Goal: Transaction & Acquisition: Purchase product/service

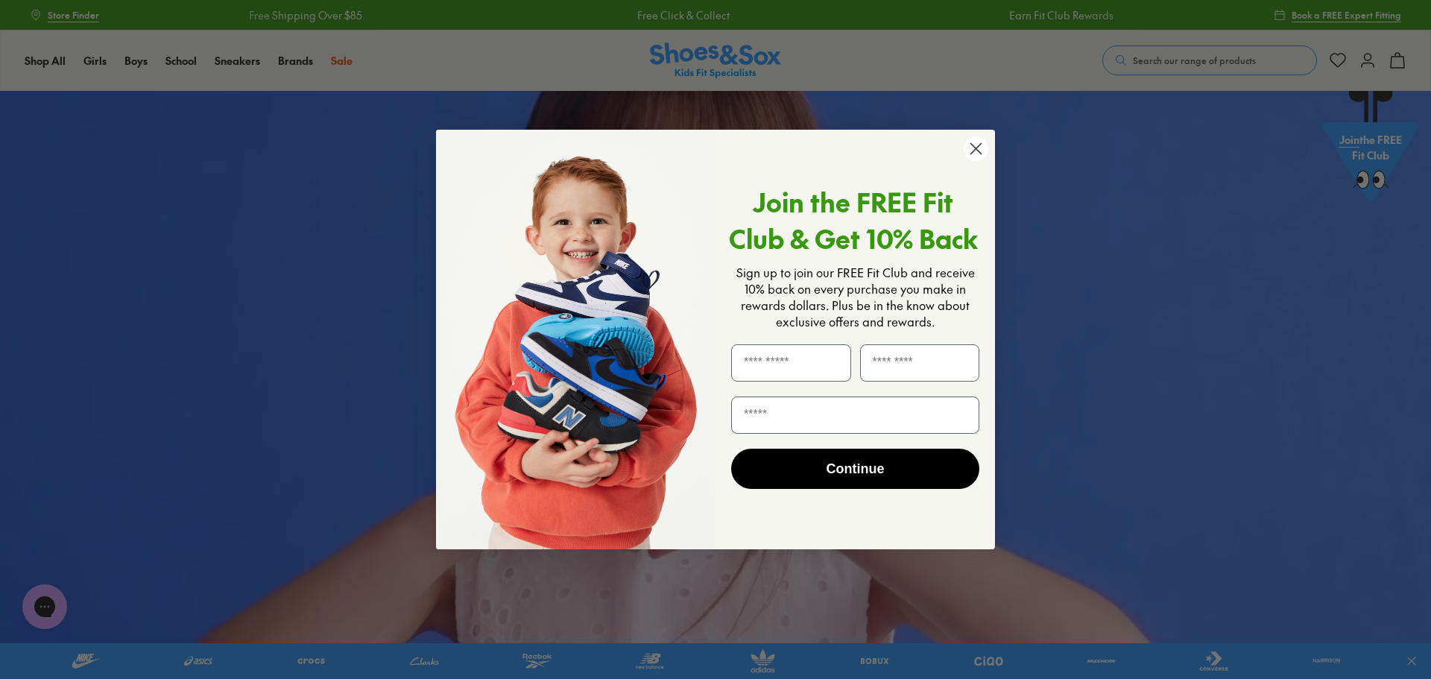
click at [971, 142] on circle "Close dialog" at bounding box center [975, 148] width 25 height 25
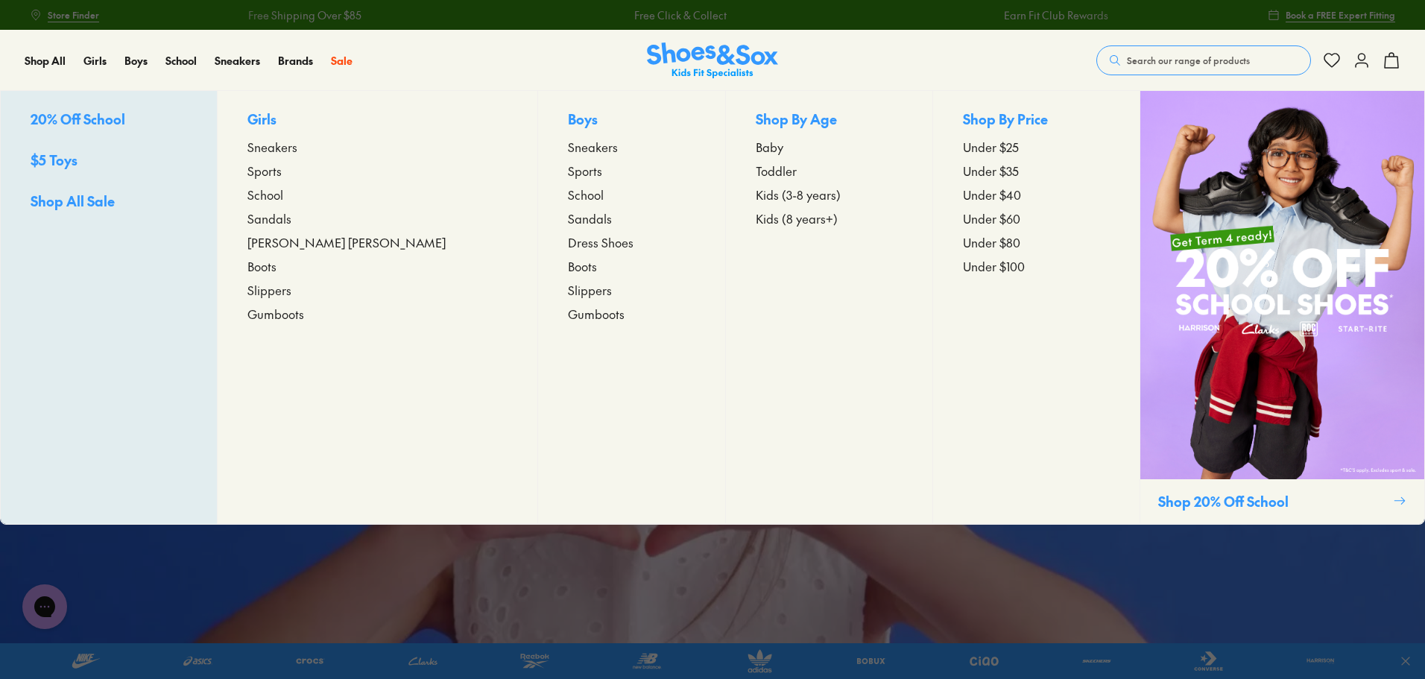
click at [756, 175] on span "Toddler" at bounding box center [776, 171] width 41 height 18
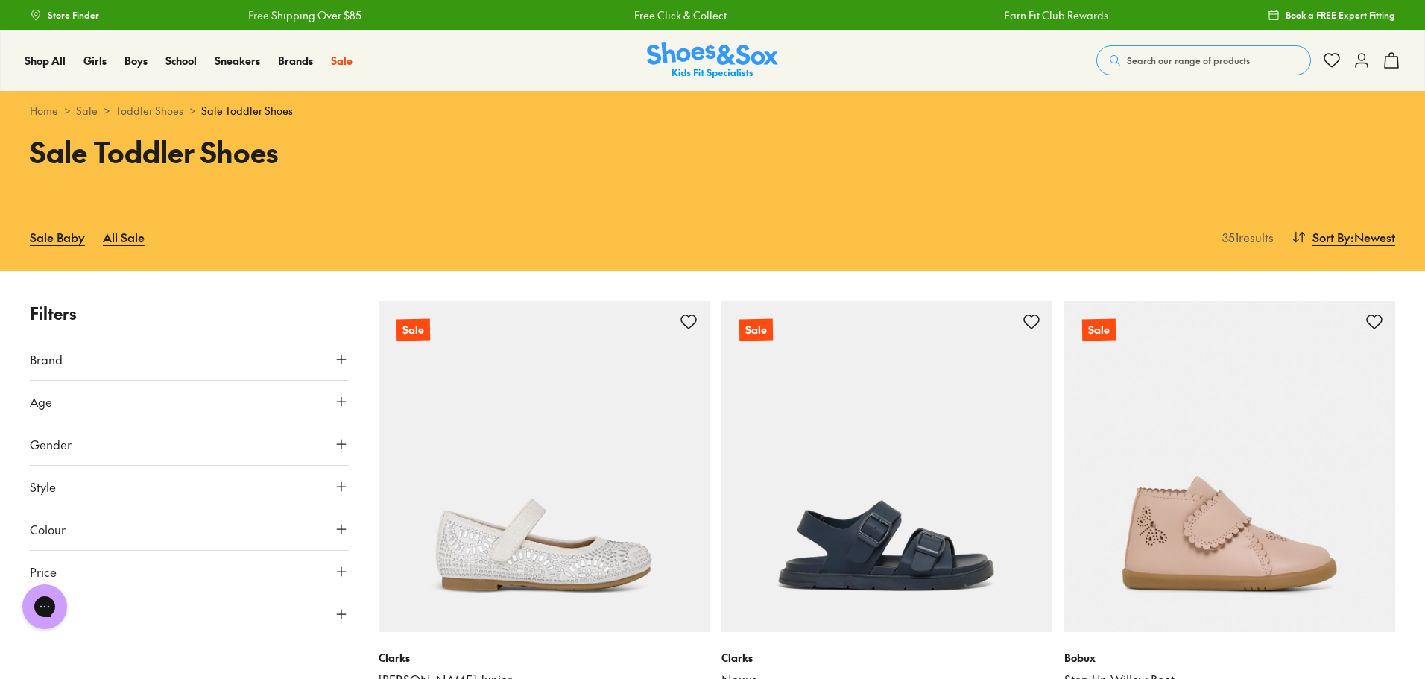
click at [155, 436] on button "Gender" at bounding box center [189, 444] width 319 height 42
click at [218, 484] on label "Boys" at bounding box center [228, 488] width 78 height 28
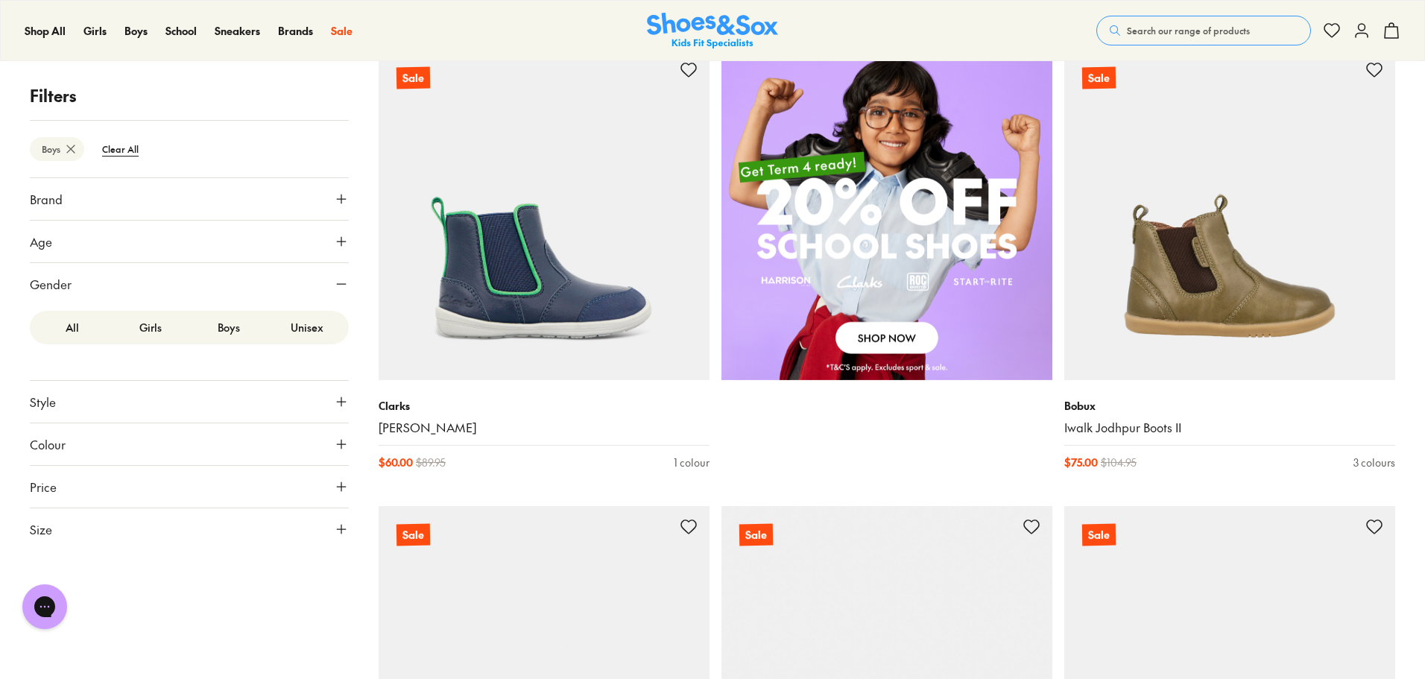
scroll to position [1463, 0]
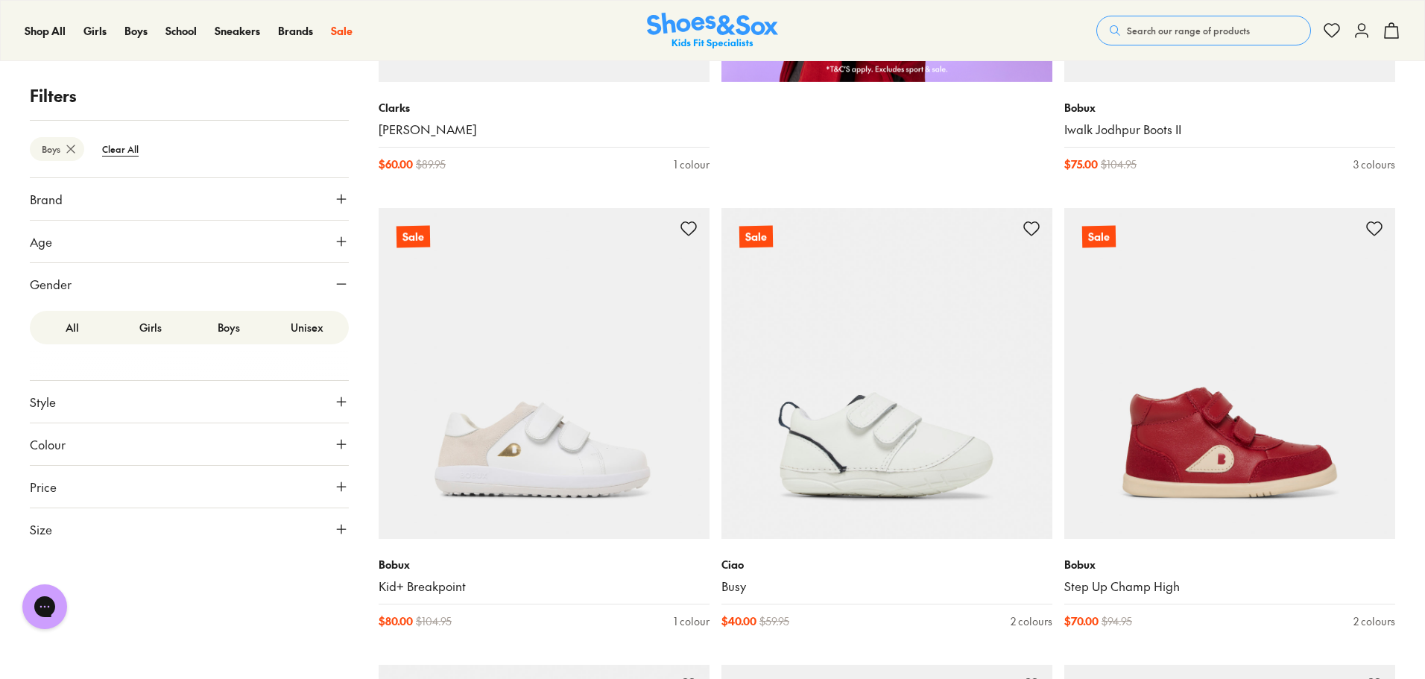
drag, startPoint x: 881, startPoint y: 110, endPoint x: 1422, endPoint y: 144, distance: 541.3
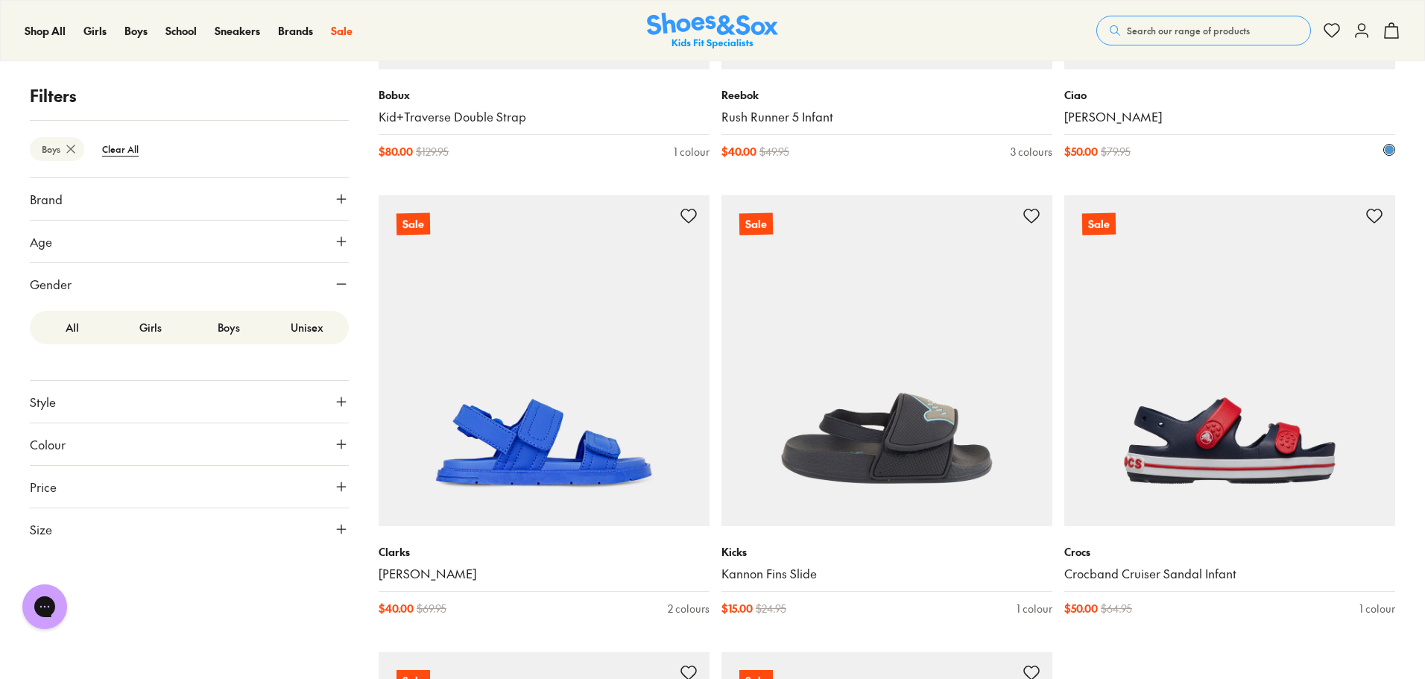
scroll to position [4220, 0]
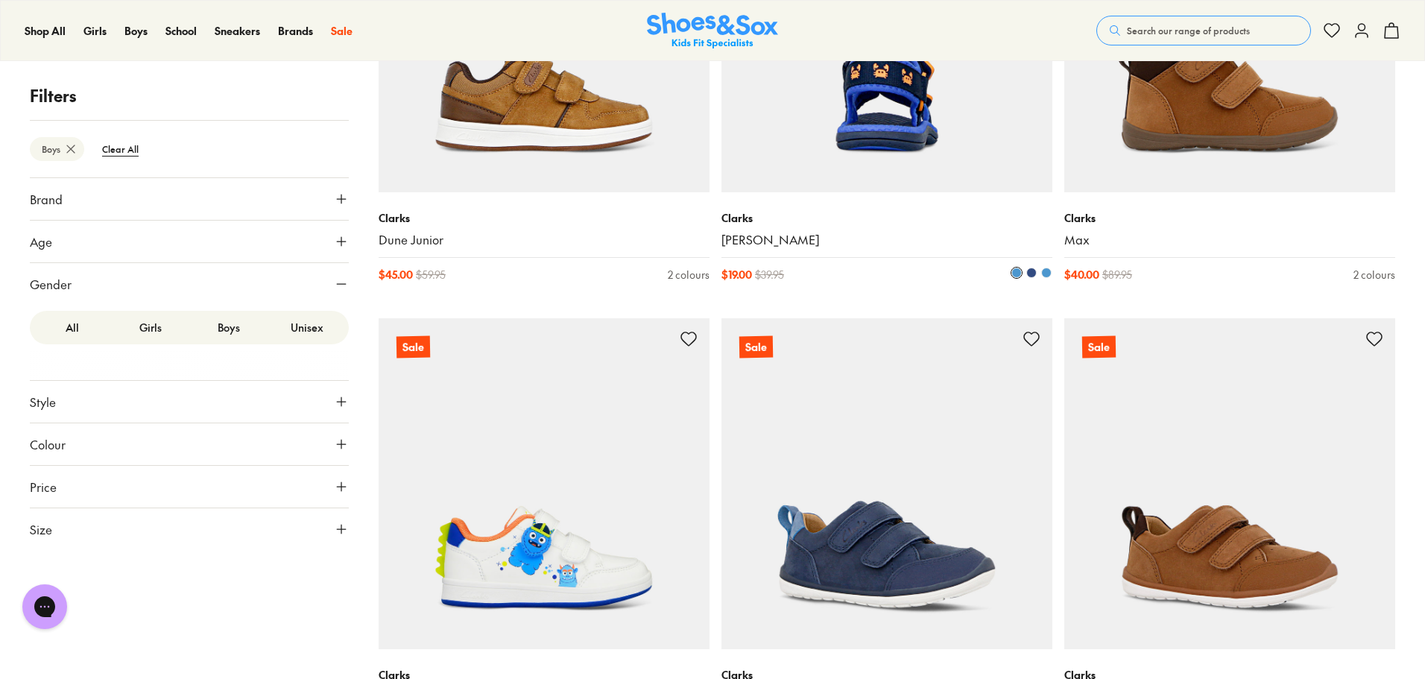
scroll to position [6455, 0]
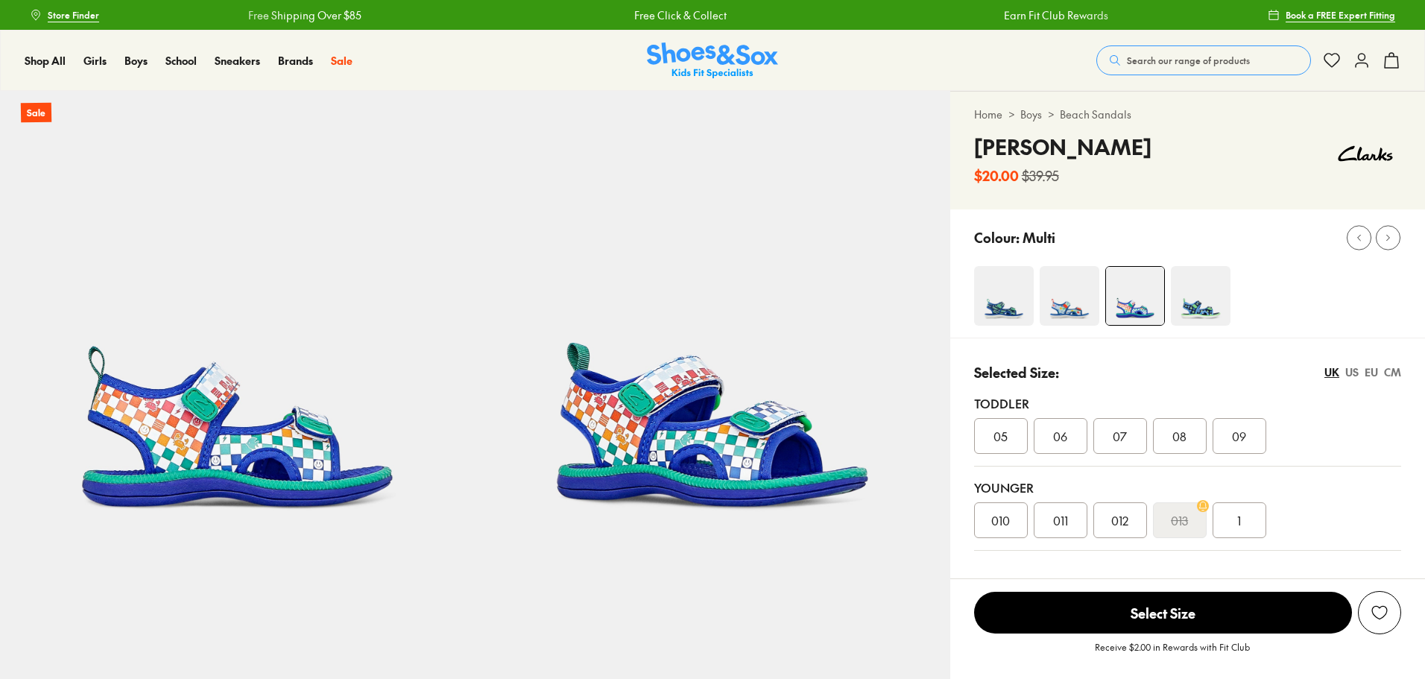
select select "*"
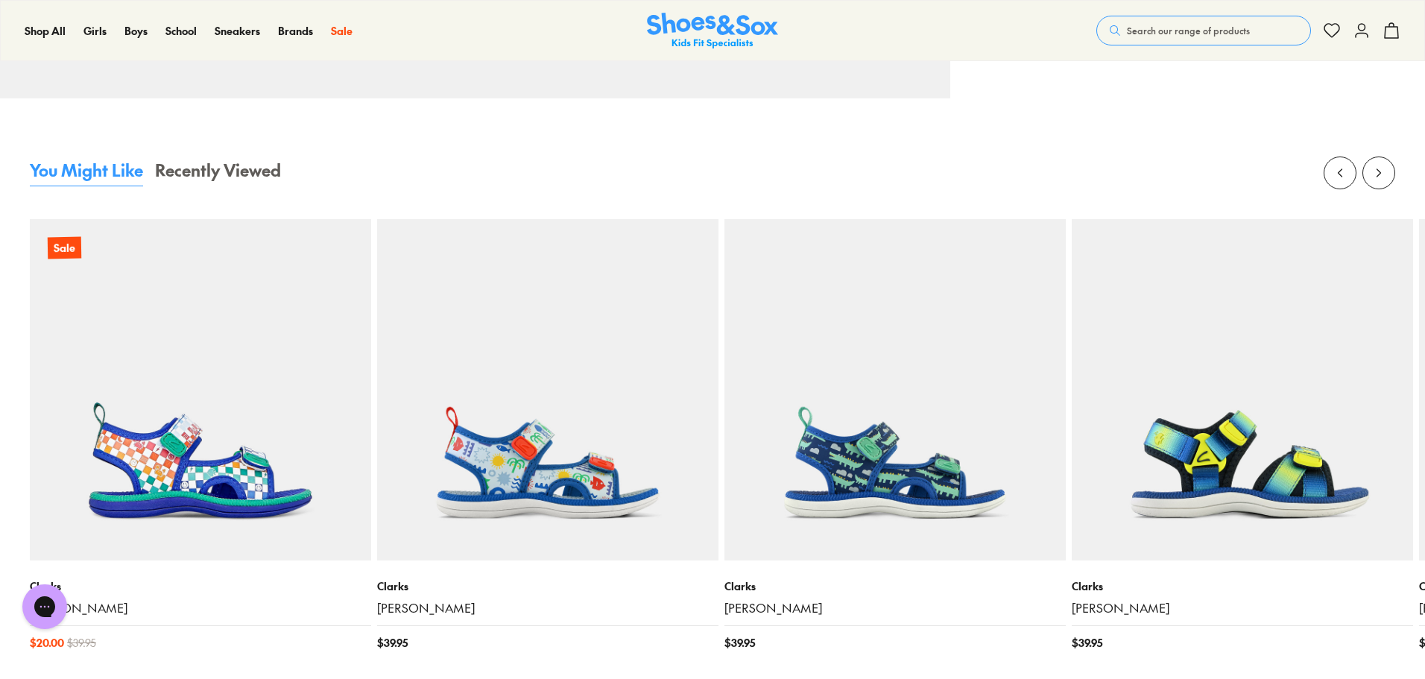
scroll to position [1565, 0]
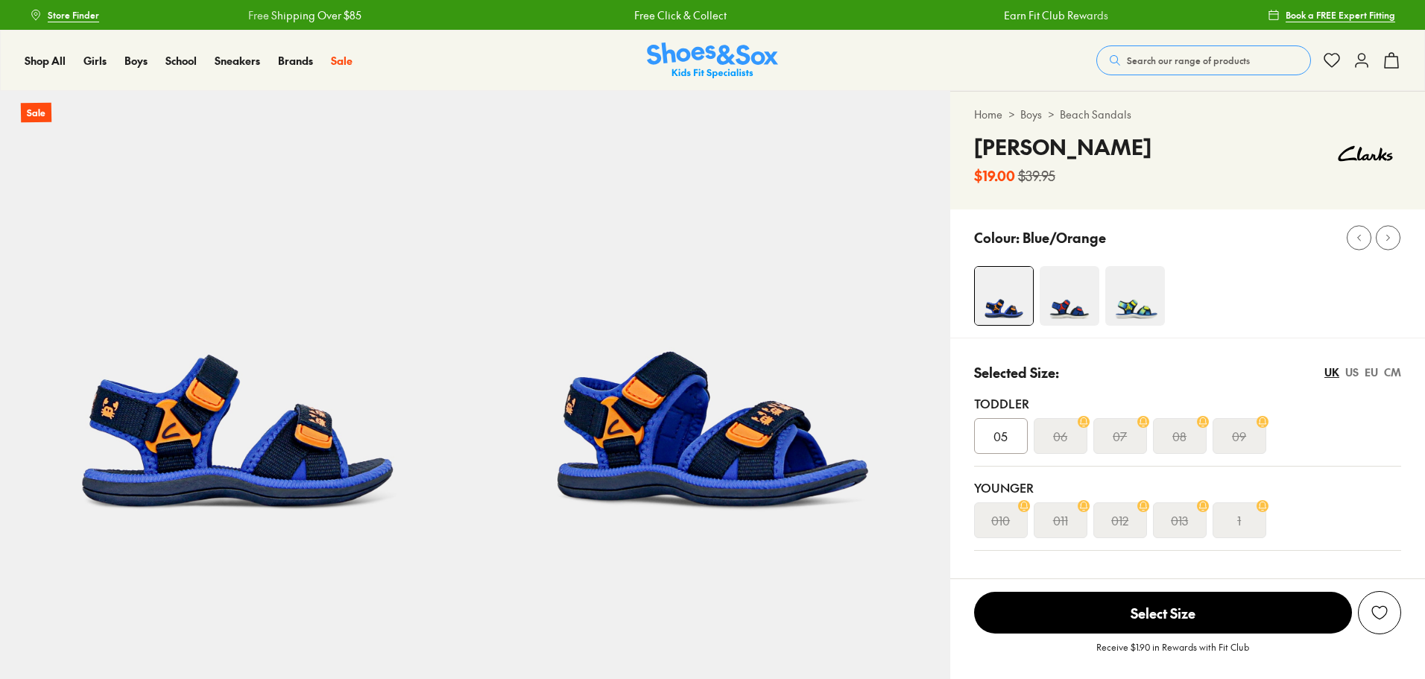
select select "*"
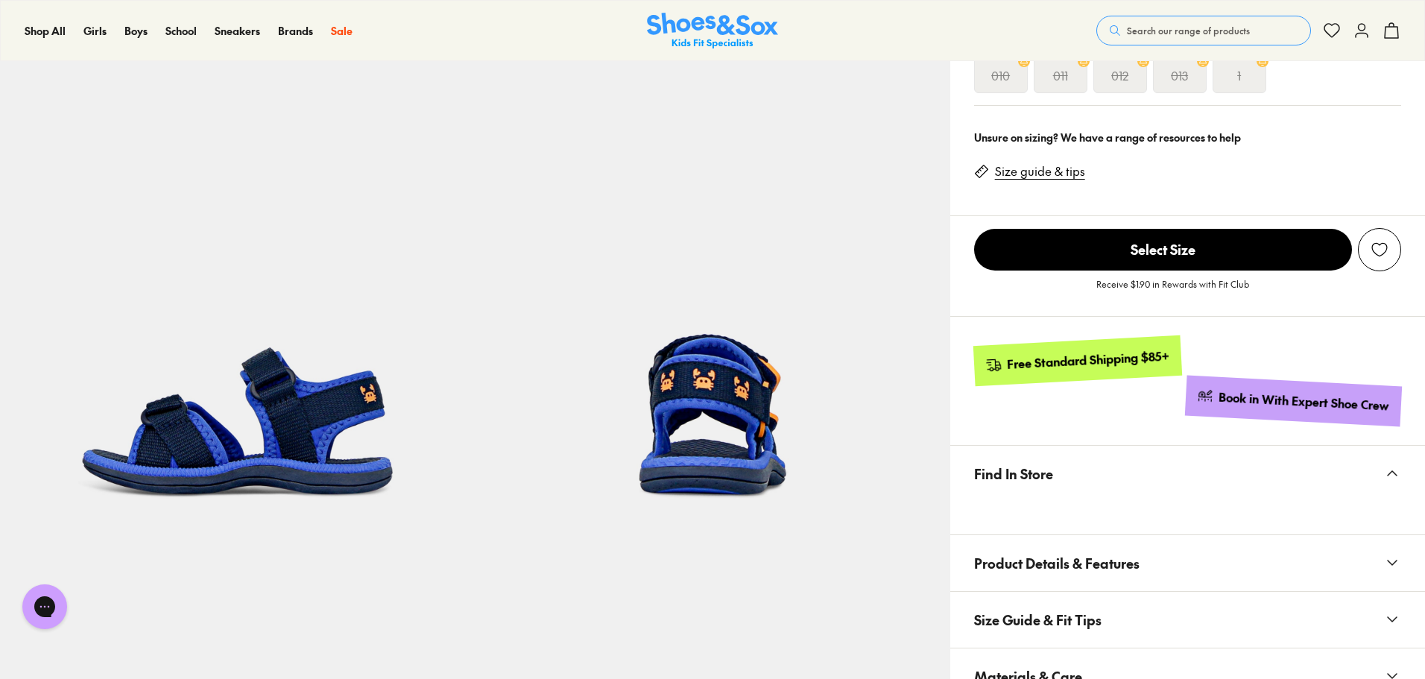
scroll to position [373, 0]
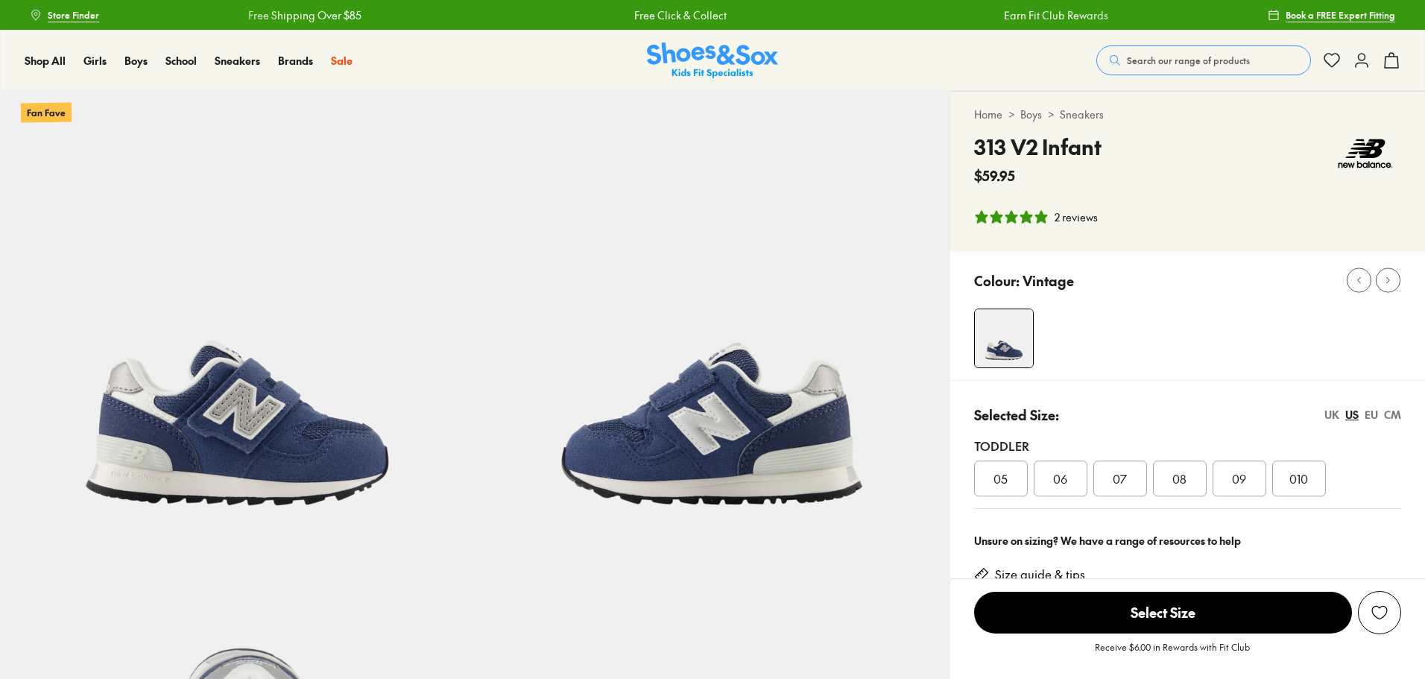
select select "*"
